Goal: Task Accomplishment & Management: Manage account settings

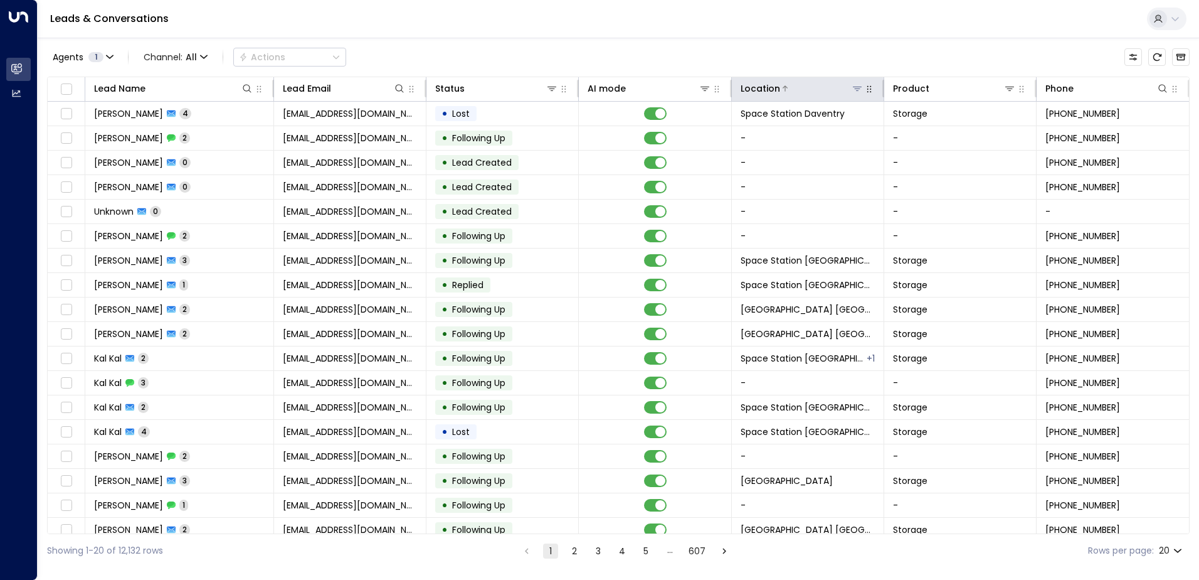
click at [578, 88] on div at bounding box center [821, 88] width 83 height 13
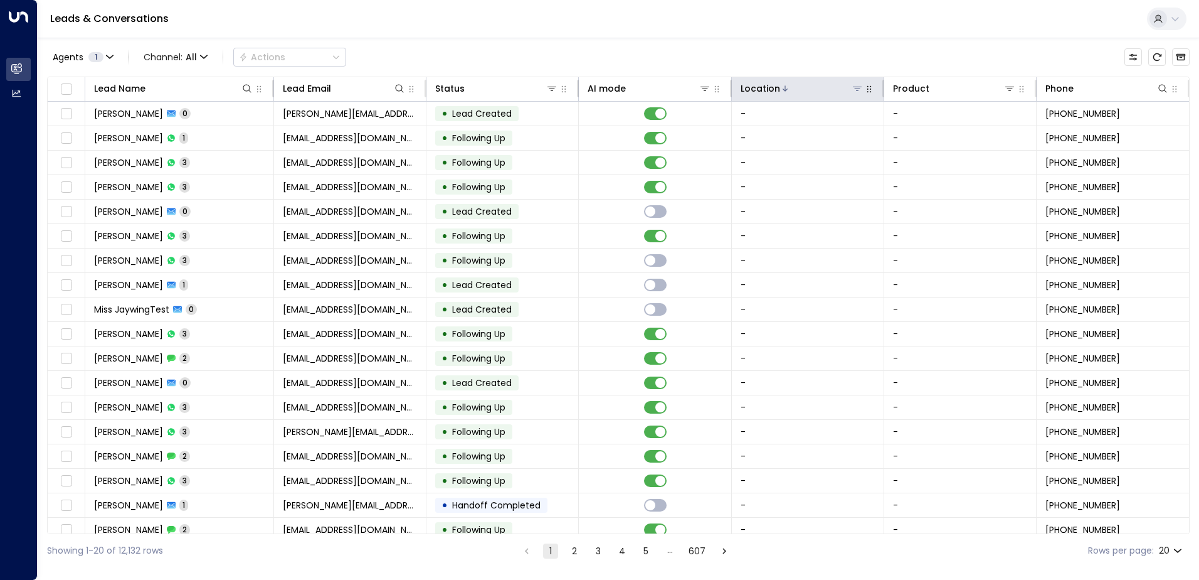
click at [578, 88] on icon at bounding box center [857, 89] width 9 height 4
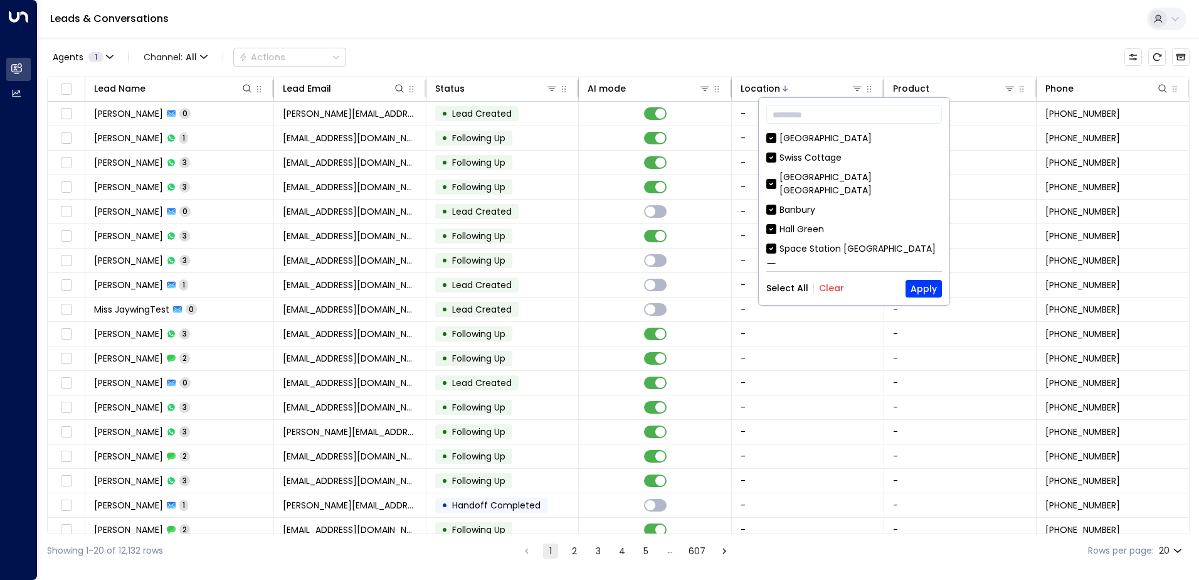
click at [578, 287] on button "Clear" at bounding box center [831, 288] width 25 height 10
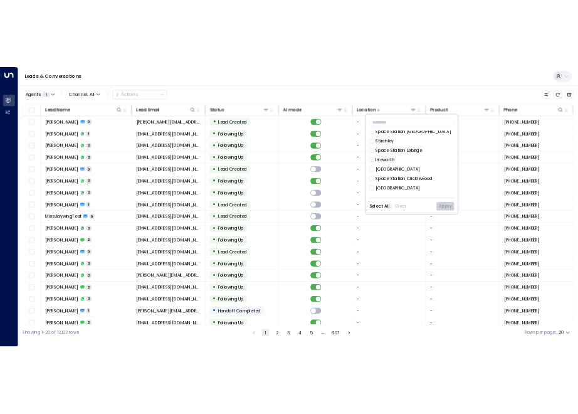
scroll to position [565, 0]
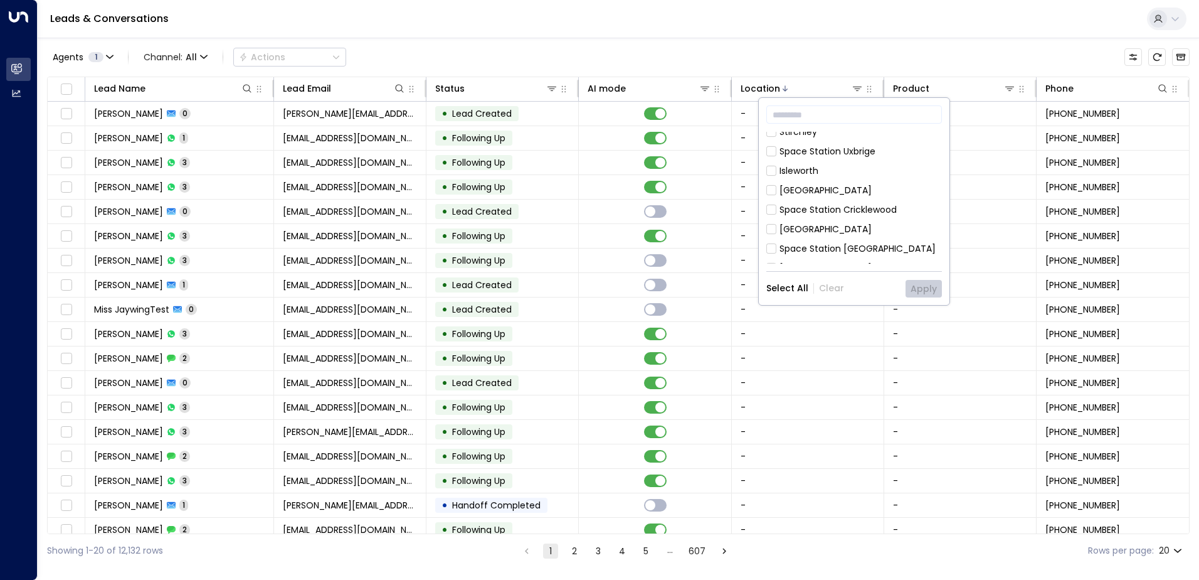
click at [578, 242] on div "Space Station [GEOGRAPHIC_DATA]" at bounding box center [858, 248] width 156 height 13
click at [578, 289] on div "​ [GEOGRAPHIC_DATA] [GEOGRAPHIC_DATA] [GEOGRAPHIC_DATA] [GEOGRAPHIC_DATA] [GEOG…" at bounding box center [854, 201] width 191 height 207
click at [578, 287] on button "Apply" at bounding box center [924, 289] width 36 height 18
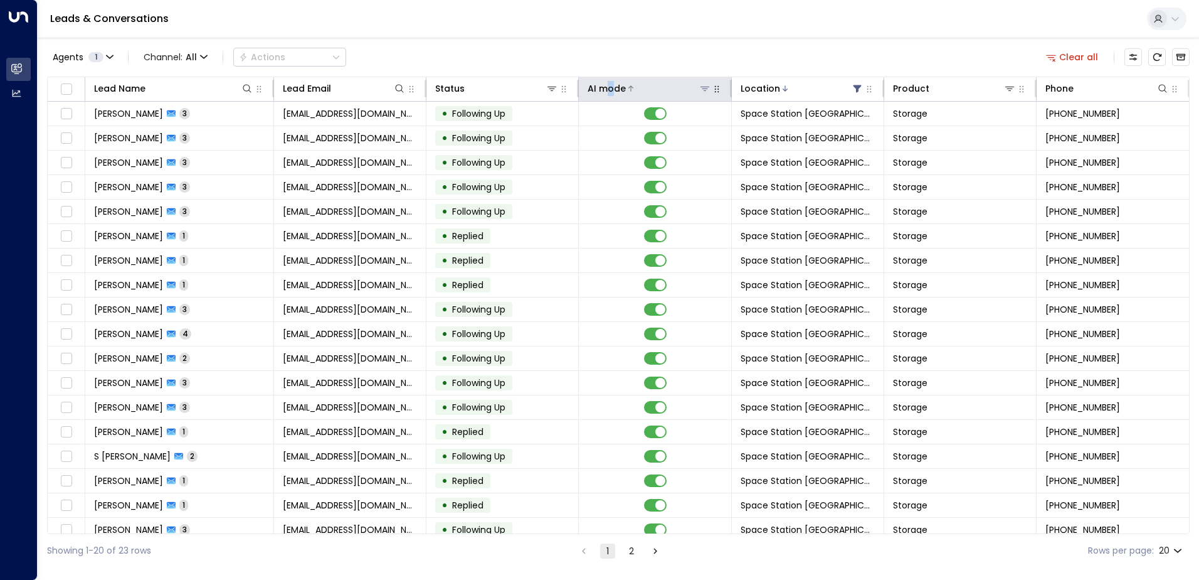
click at [578, 90] on div "AI mode" at bounding box center [607, 88] width 38 height 15
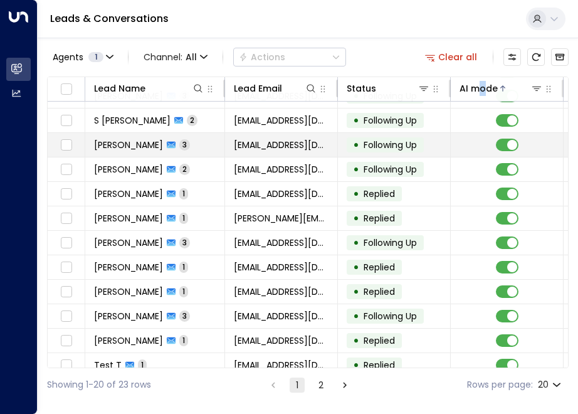
scroll to position [227, 0]
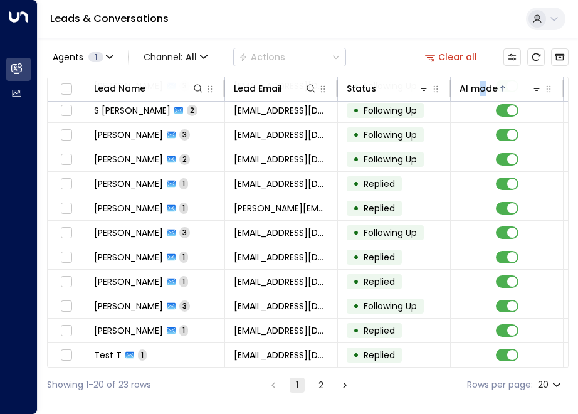
click at [349, 388] on icon "Go to next page" at bounding box center [344, 385] width 11 height 11
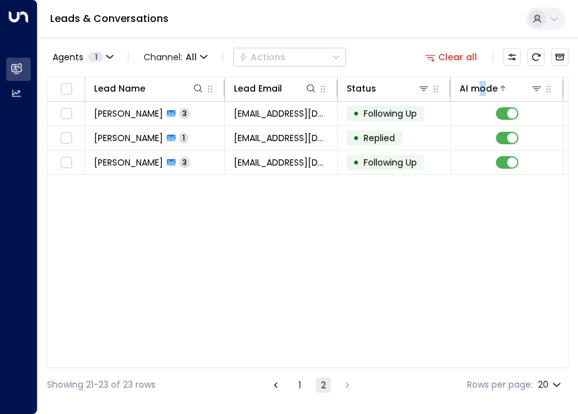
click at [295, 386] on button "1" at bounding box center [299, 385] width 15 height 15
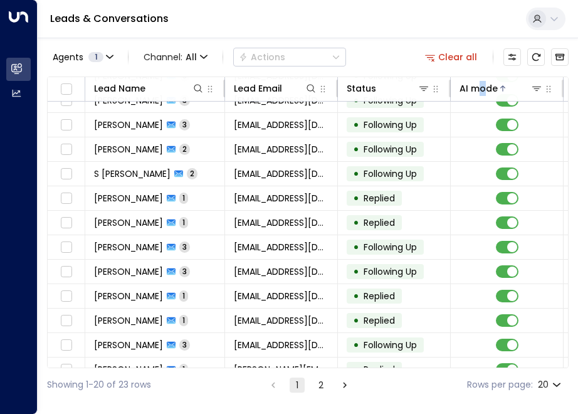
scroll to position [227, 0]
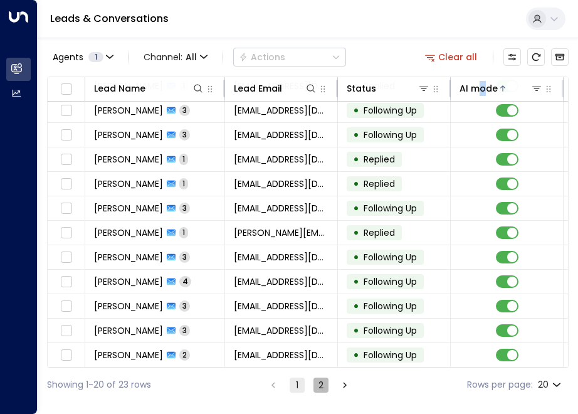
click at [322, 386] on button "2" at bounding box center [321, 385] width 15 height 15
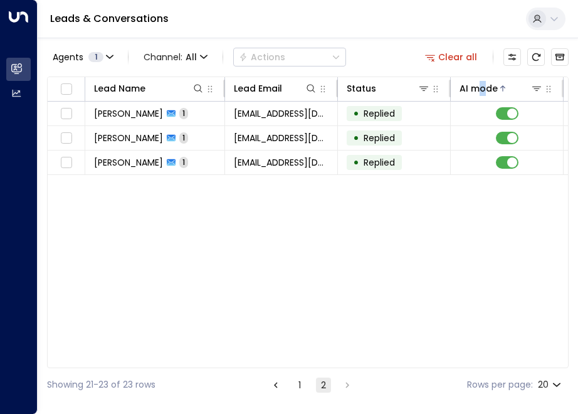
click at [303, 386] on button "1" at bounding box center [299, 385] width 15 height 15
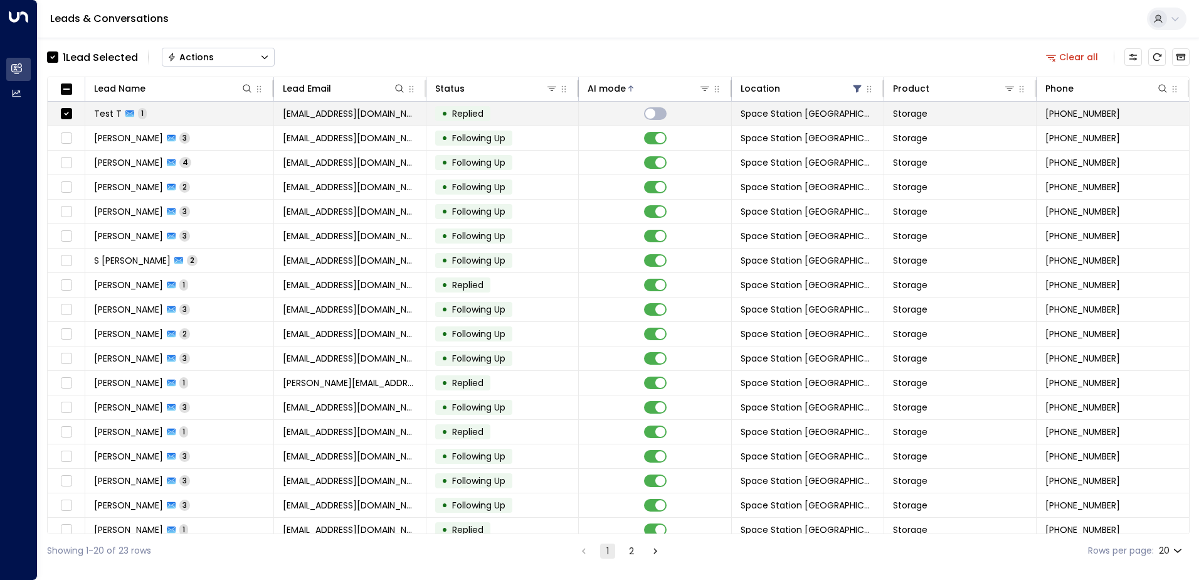
click at [256, 102] on td "Test T 1" at bounding box center [179, 114] width 189 height 24
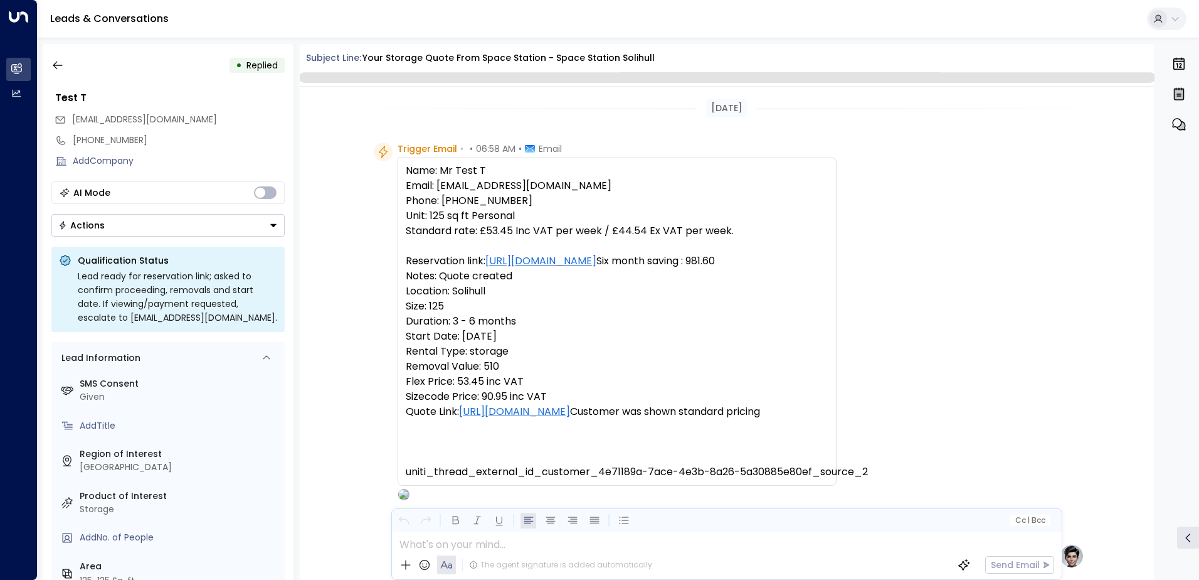
scroll to position [473, 0]
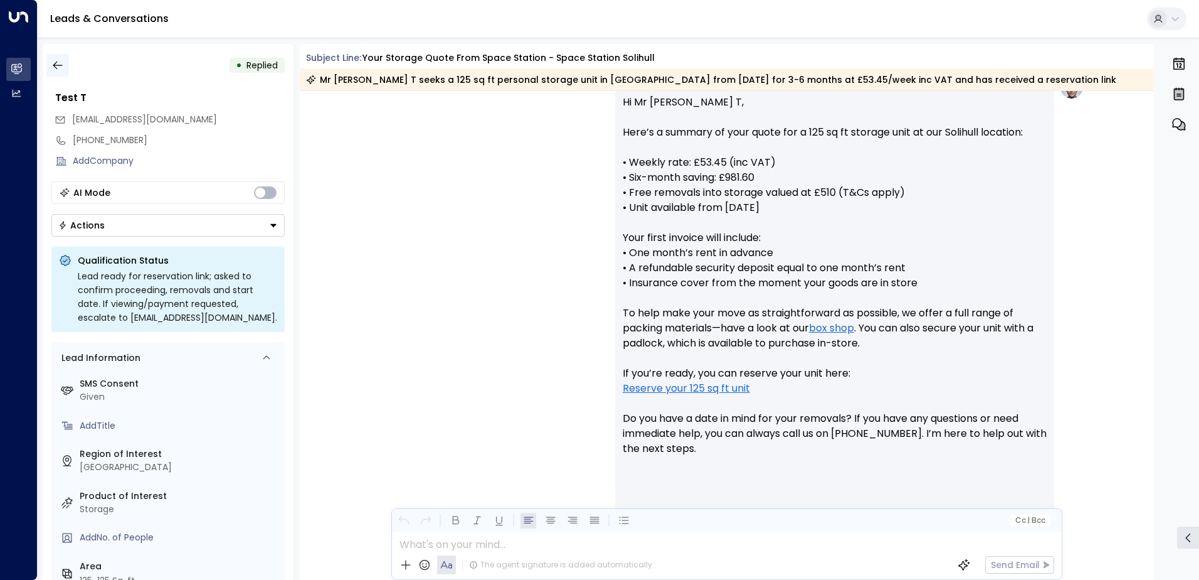
click at [46, 56] on button "button" at bounding box center [57, 65] width 23 height 23
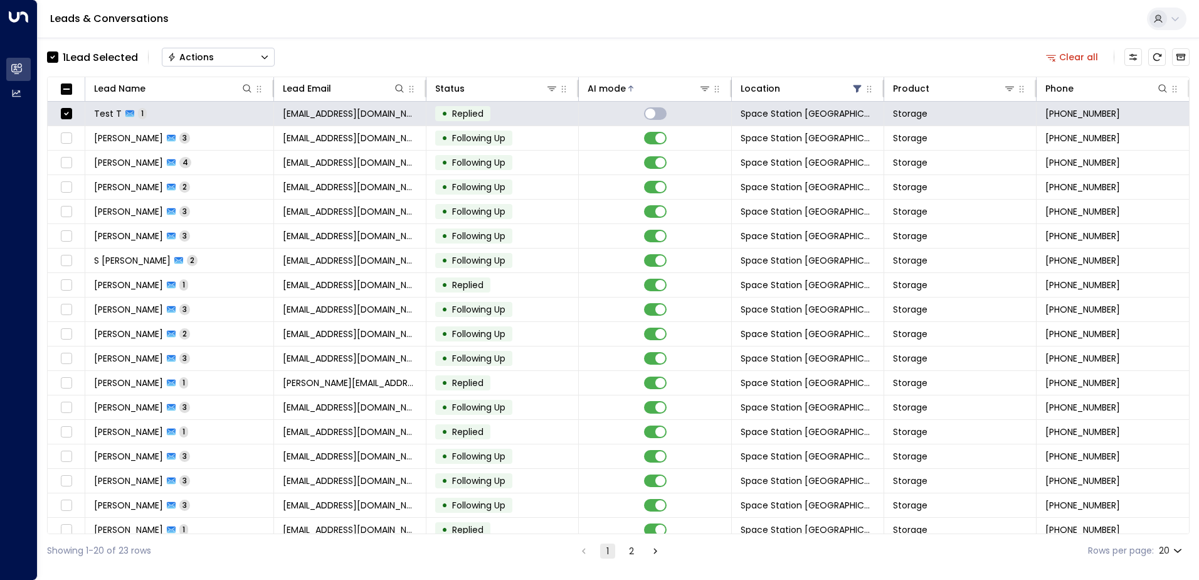
click at [210, 61] on div "Actions" at bounding box center [190, 56] width 46 height 11
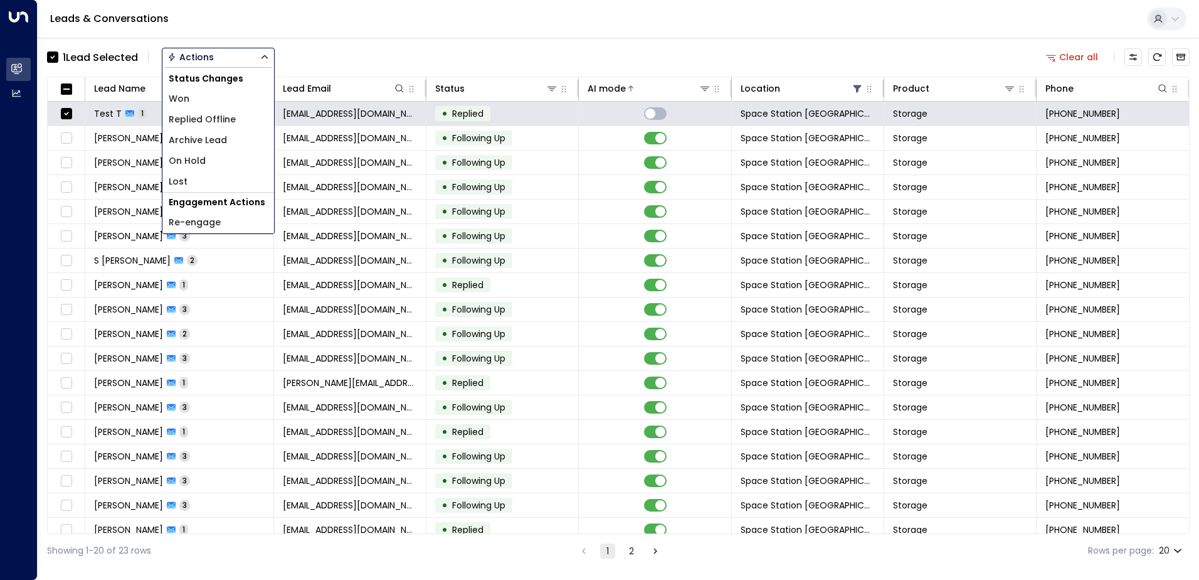
click at [210, 141] on span "Archive Lead" at bounding box center [198, 140] width 58 height 13
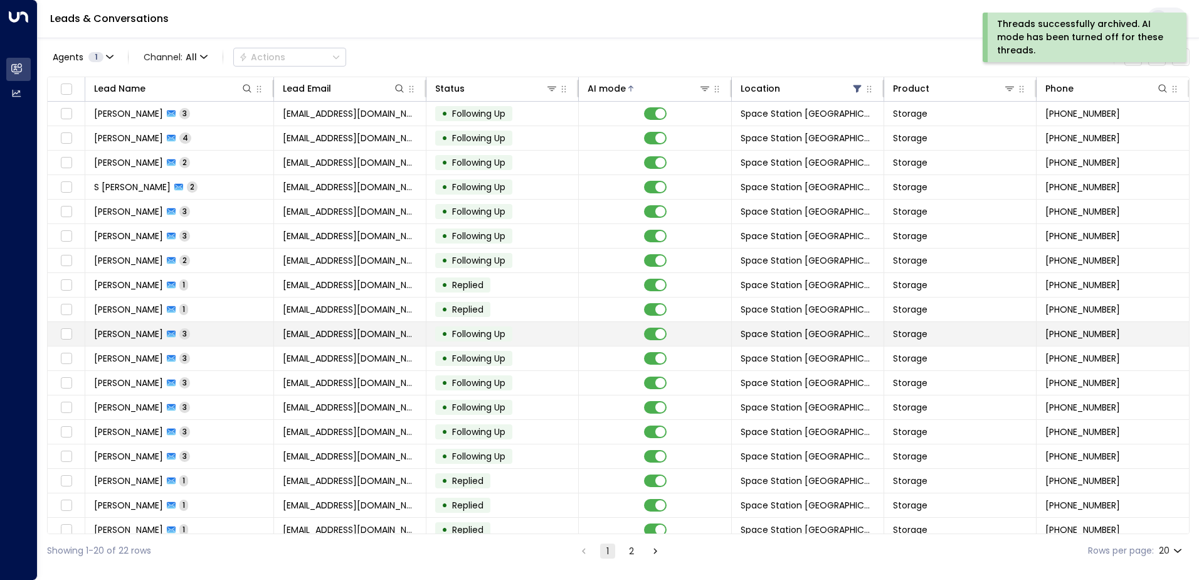
scroll to position [61, 0]
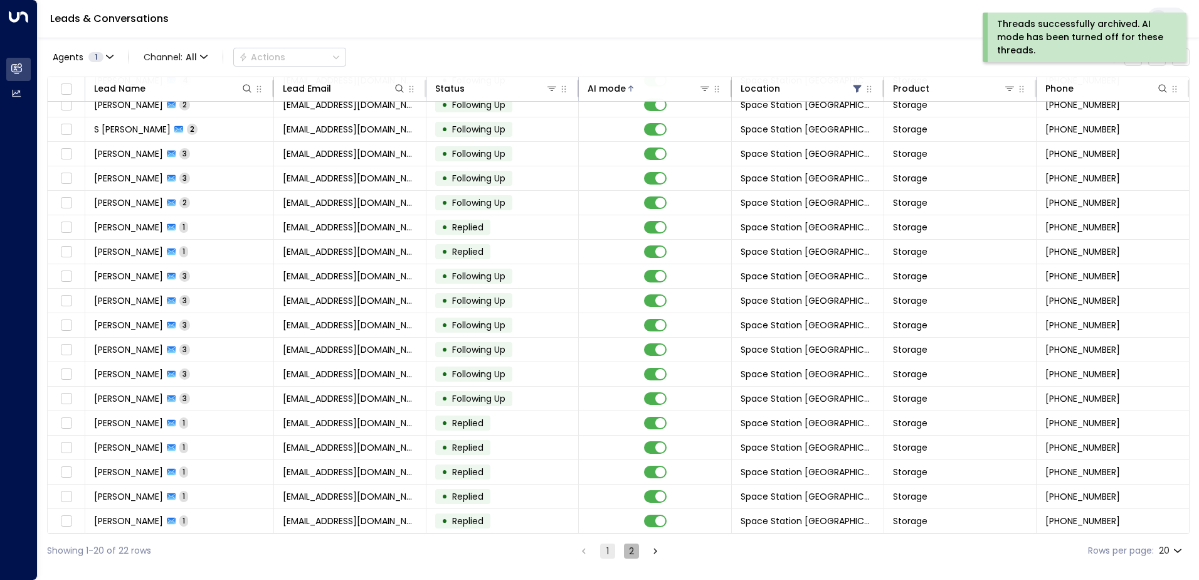
click at [578, 413] on button "2" at bounding box center [631, 550] width 15 height 15
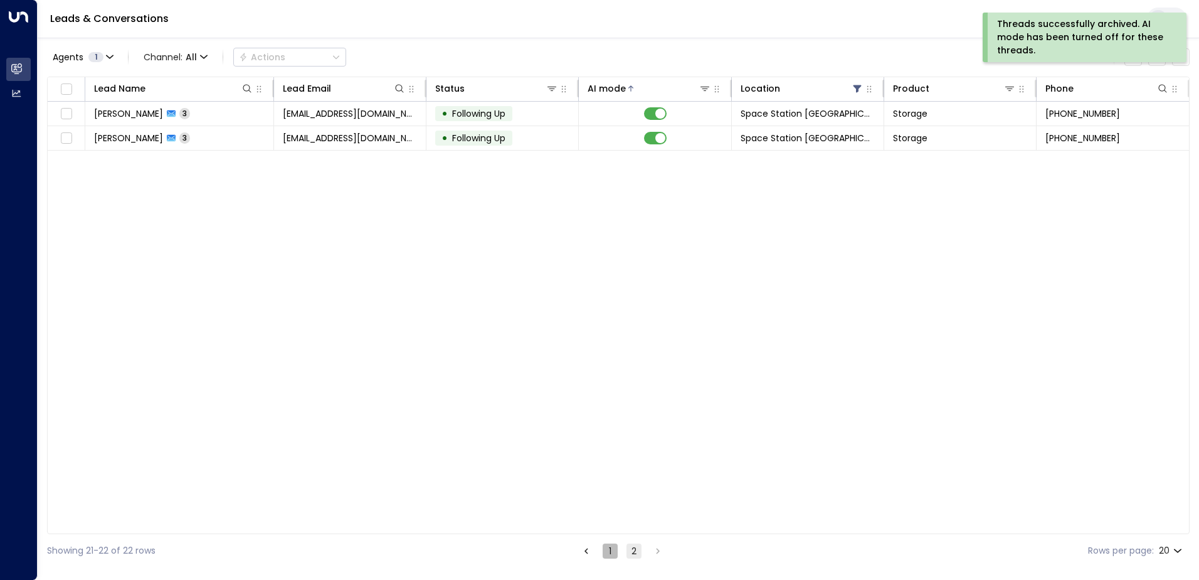
click at [578, 413] on button "1" at bounding box center [610, 550] width 15 height 15
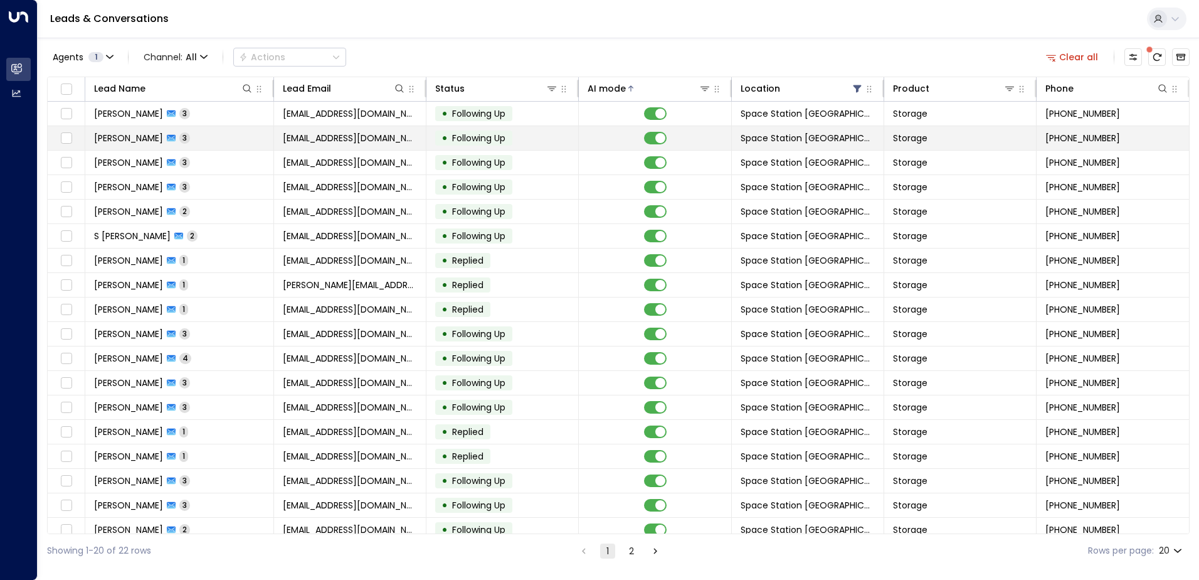
click at [578, 144] on span "Space Station [GEOGRAPHIC_DATA]" at bounding box center [808, 138] width 134 height 13
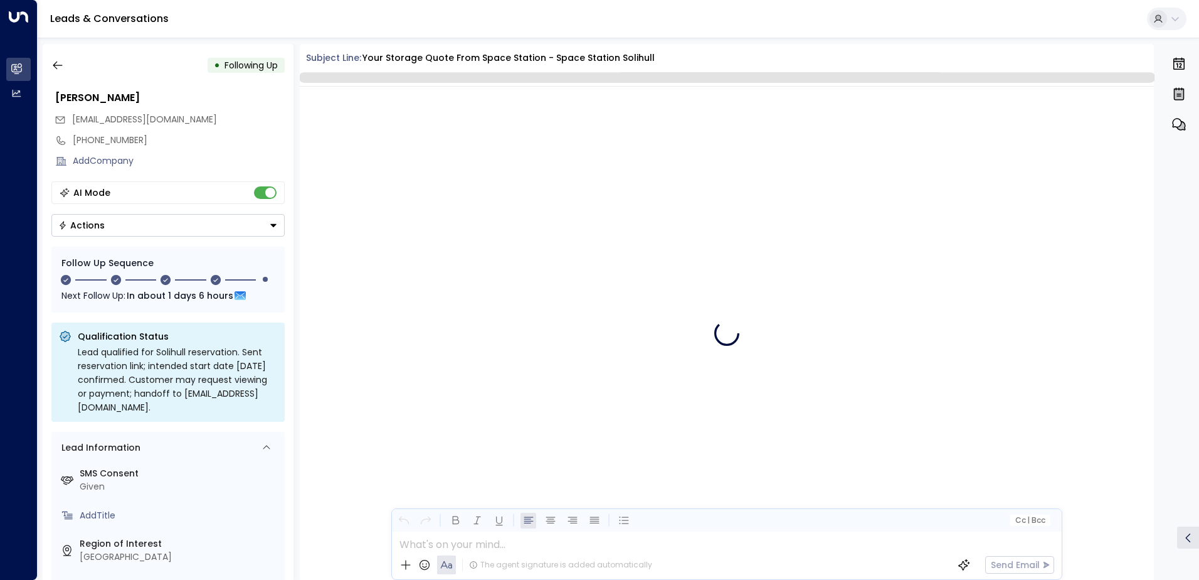
scroll to position [2419, 0]
